Goal: Transaction & Acquisition: Purchase product/service

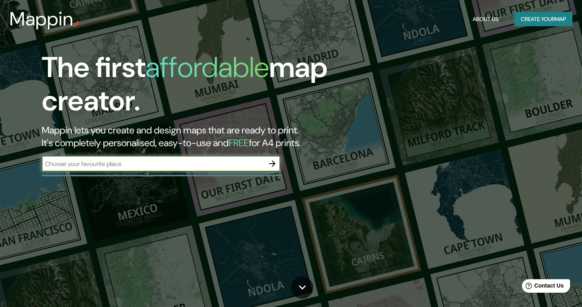
click at [534, 17] on button "Create your map" at bounding box center [544, 19] width 58 height 15
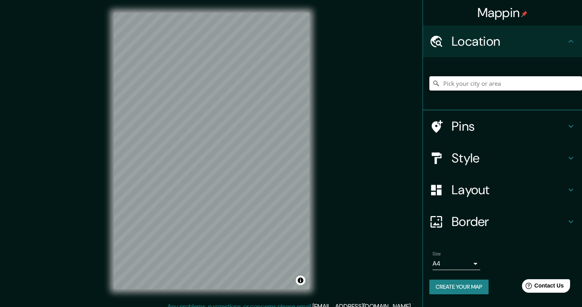
click at [492, 90] on input "Pick your city or area" at bounding box center [506, 83] width 153 height 14
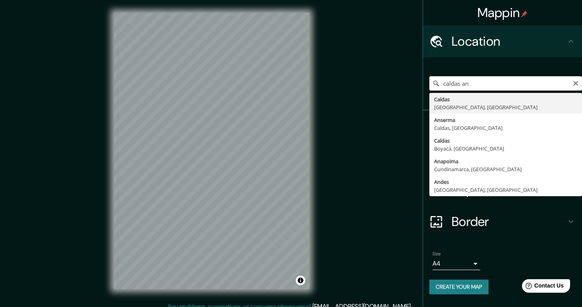
type input "[GEOGRAPHIC_DATA], [GEOGRAPHIC_DATA], [GEOGRAPHIC_DATA]"
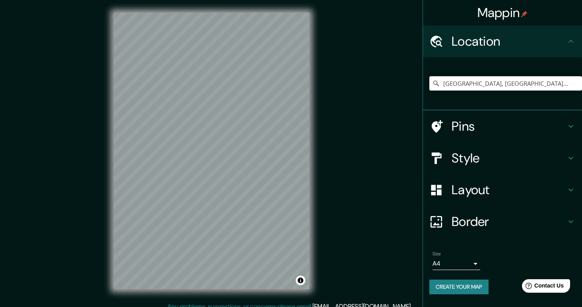
click at [467, 263] on body "Mappin Location [GEOGRAPHIC_DATA], [GEOGRAPHIC_DATA], [GEOGRAPHIC_DATA] Pins St…" at bounding box center [291, 153] width 582 height 307
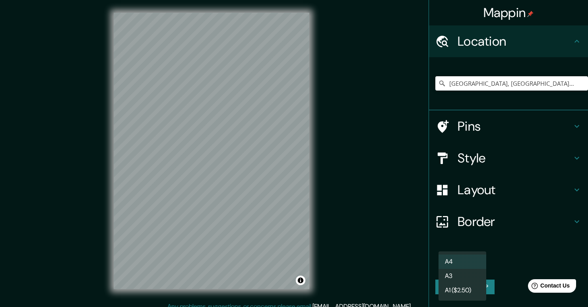
click at [453, 271] on li "A3" at bounding box center [463, 276] width 48 height 14
type input "a4"
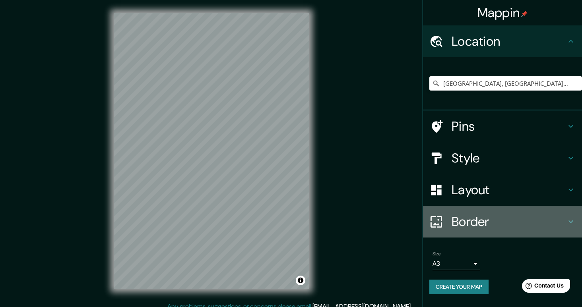
click at [484, 217] on h4 "Border" at bounding box center [509, 222] width 115 height 16
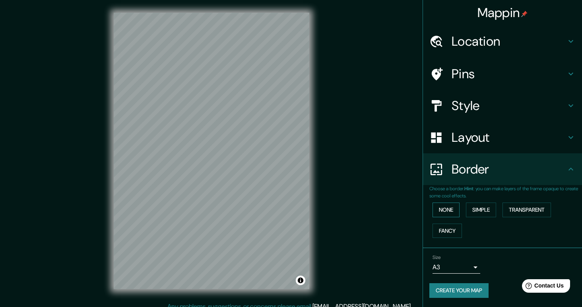
click at [447, 210] on button "None" at bounding box center [446, 210] width 27 height 15
click at [528, 135] on h4 "Layout" at bounding box center [509, 138] width 115 height 16
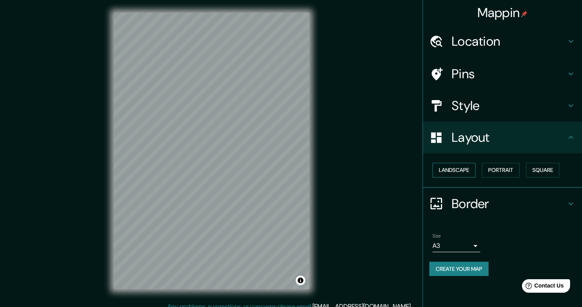
click at [465, 173] on button "Landscape" at bounding box center [454, 170] width 43 height 15
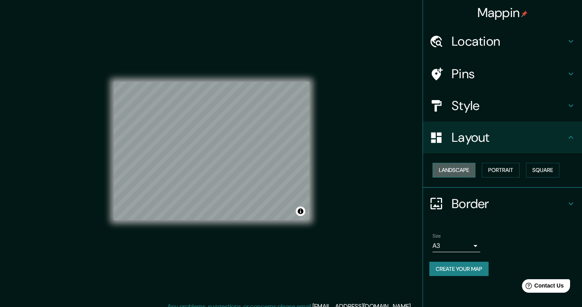
click at [465, 173] on button "Landscape" at bounding box center [454, 170] width 43 height 15
click at [492, 174] on button "Portrait" at bounding box center [501, 170] width 38 height 15
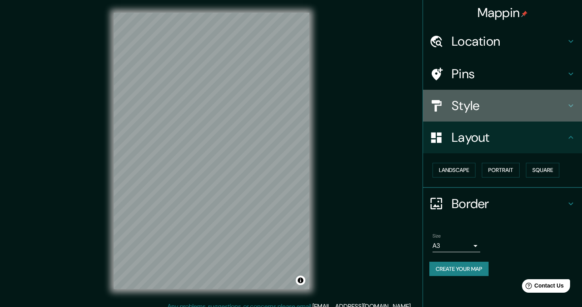
click at [552, 112] on h4 "Style" at bounding box center [509, 106] width 115 height 16
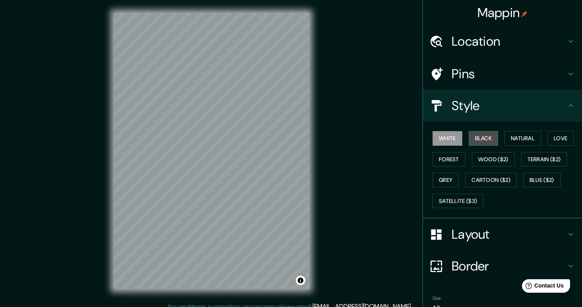
click at [480, 140] on button "Black" at bounding box center [484, 138] width 30 height 15
click at [303, 279] on button "Toggle attribution" at bounding box center [301, 281] width 10 height 10
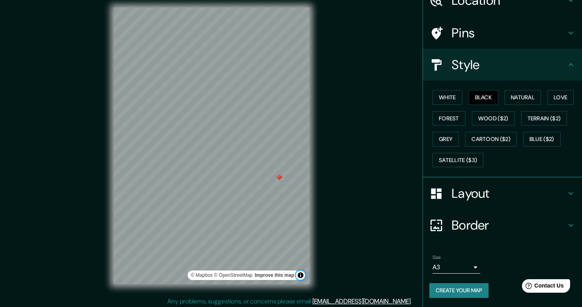
scroll to position [7, 0]
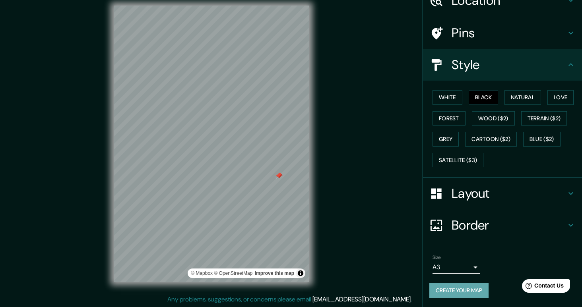
click at [463, 288] on button "Create your map" at bounding box center [459, 291] width 59 height 15
click at [311, 244] on div "© Mapbox © OpenStreetMap Improve this map" at bounding box center [211, 144] width 221 height 302
click at [279, 221] on div at bounding box center [279, 220] width 6 height 6
click at [454, 293] on button "Create your map" at bounding box center [459, 291] width 59 height 15
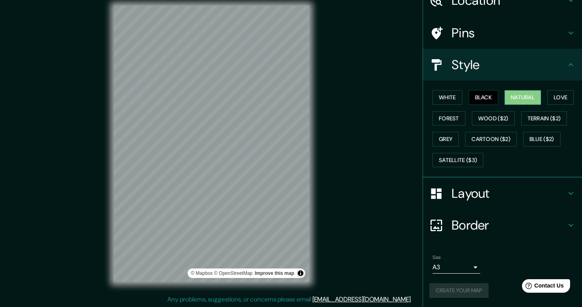
click at [525, 99] on button "Natural" at bounding box center [523, 97] width 37 height 15
click at [486, 95] on button "Black" at bounding box center [484, 97] width 30 height 15
click at [510, 98] on button "Natural" at bounding box center [523, 97] width 37 height 15
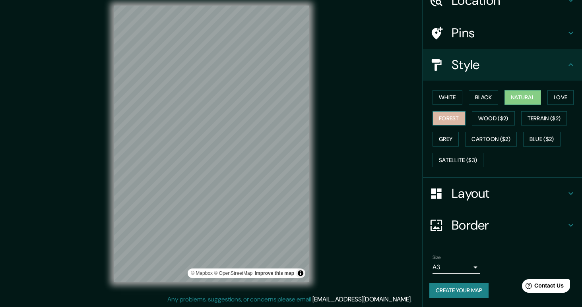
click at [441, 120] on button "Forest" at bounding box center [449, 118] width 33 height 15
click at [478, 120] on button "Wood ($2)" at bounding box center [493, 118] width 43 height 15
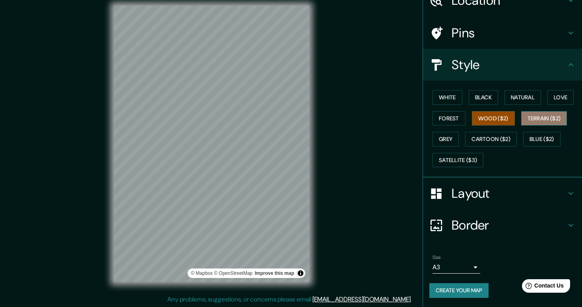
click at [540, 114] on button "Terrain ($2)" at bounding box center [544, 118] width 46 height 15
click at [433, 143] on button "Grey" at bounding box center [446, 139] width 26 height 15
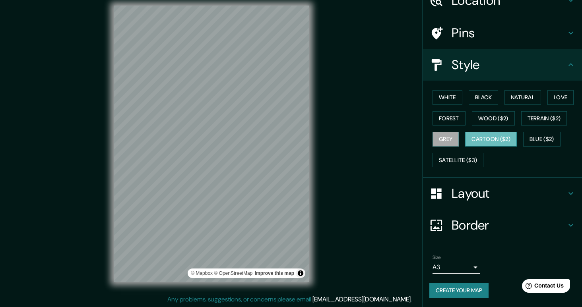
click at [469, 142] on button "Cartoon ($2)" at bounding box center [491, 139] width 52 height 15
click at [534, 142] on button "Blue ($2)" at bounding box center [541, 139] width 37 height 15
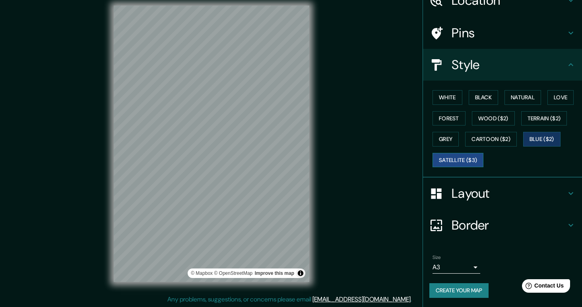
click at [452, 162] on button "Satellite ($3)" at bounding box center [458, 160] width 51 height 15
click at [445, 101] on button "White" at bounding box center [448, 97] width 30 height 15
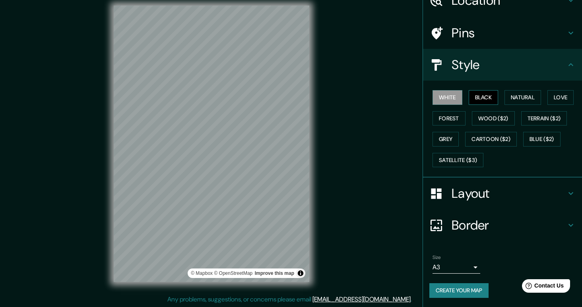
click at [469, 99] on button "Black" at bounding box center [484, 97] width 30 height 15
click at [524, 101] on button "Natural" at bounding box center [523, 97] width 37 height 15
click at [485, 92] on button "Black" at bounding box center [484, 97] width 30 height 15
click at [247, 150] on div at bounding box center [248, 150] width 6 height 6
click at [209, 152] on div at bounding box center [208, 150] width 6 height 6
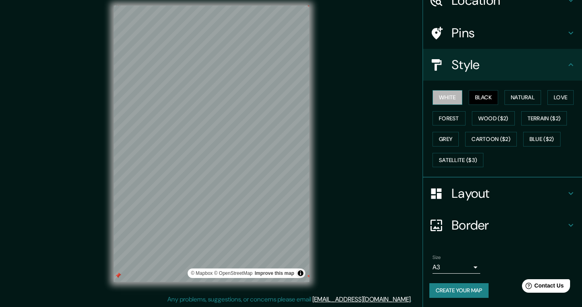
click at [441, 99] on button "White" at bounding box center [448, 97] width 30 height 15
click at [474, 97] on button "Black" at bounding box center [484, 97] width 30 height 15
click at [437, 101] on button "White" at bounding box center [448, 97] width 30 height 15
click at [471, 99] on button "Black" at bounding box center [484, 97] width 30 height 15
click at [505, 102] on button "Natural" at bounding box center [523, 97] width 37 height 15
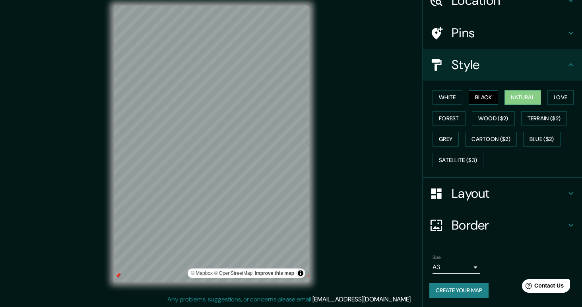
click at [485, 96] on button "Black" at bounding box center [484, 97] width 30 height 15
click at [377, 194] on div "Mappin Location [GEOGRAPHIC_DATA], [GEOGRAPHIC_DATA], [GEOGRAPHIC_DATA] Pins St…" at bounding box center [291, 150] width 582 height 315
click at [245, 268] on div "© Mapbox © OpenStreetMap Improve this map" at bounding box center [212, 144] width 196 height 277
click at [420, 187] on div "Mappin Location [GEOGRAPHIC_DATA], [GEOGRAPHIC_DATA], [GEOGRAPHIC_DATA] Pins St…" at bounding box center [291, 150] width 582 height 315
click at [235, 83] on div at bounding box center [235, 83] width 6 height 6
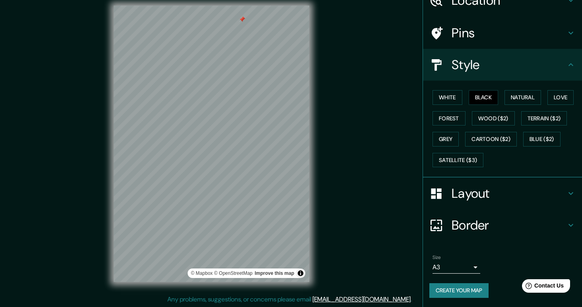
click at [241, 21] on div at bounding box center [242, 19] width 6 height 6
click at [259, 129] on div at bounding box center [257, 127] width 6 height 6
click at [253, 128] on div at bounding box center [252, 127] width 6 height 6
click at [298, 196] on div at bounding box center [297, 194] width 6 height 6
click at [251, 95] on div at bounding box center [252, 95] width 6 height 6
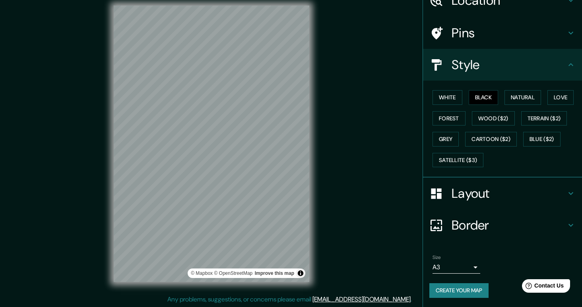
click at [114, 282] on div "© Mapbox © OpenStreetMap Improve this map" at bounding box center [211, 144] width 221 height 302
click at [123, 275] on div at bounding box center [121, 277] width 6 height 6
click at [123, 275] on div at bounding box center [122, 277] width 6 height 6
click at [119, 276] on div at bounding box center [119, 275] width 6 height 6
click at [117, 283] on div "© Mapbox © OpenStreetMap Improve this map" at bounding box center [211, 144] width 221 height 302
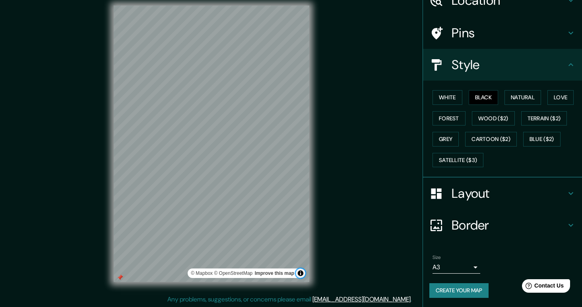
click at [302, 274] on button "Toggle attribution" at bounding box center [301, 274] width 10 height 10
click at [302, 277] on button "Toggle attribution" at bounding box center [301, 274] width 10 height 10
